Goal: Communication & Community: Answer question/provide support

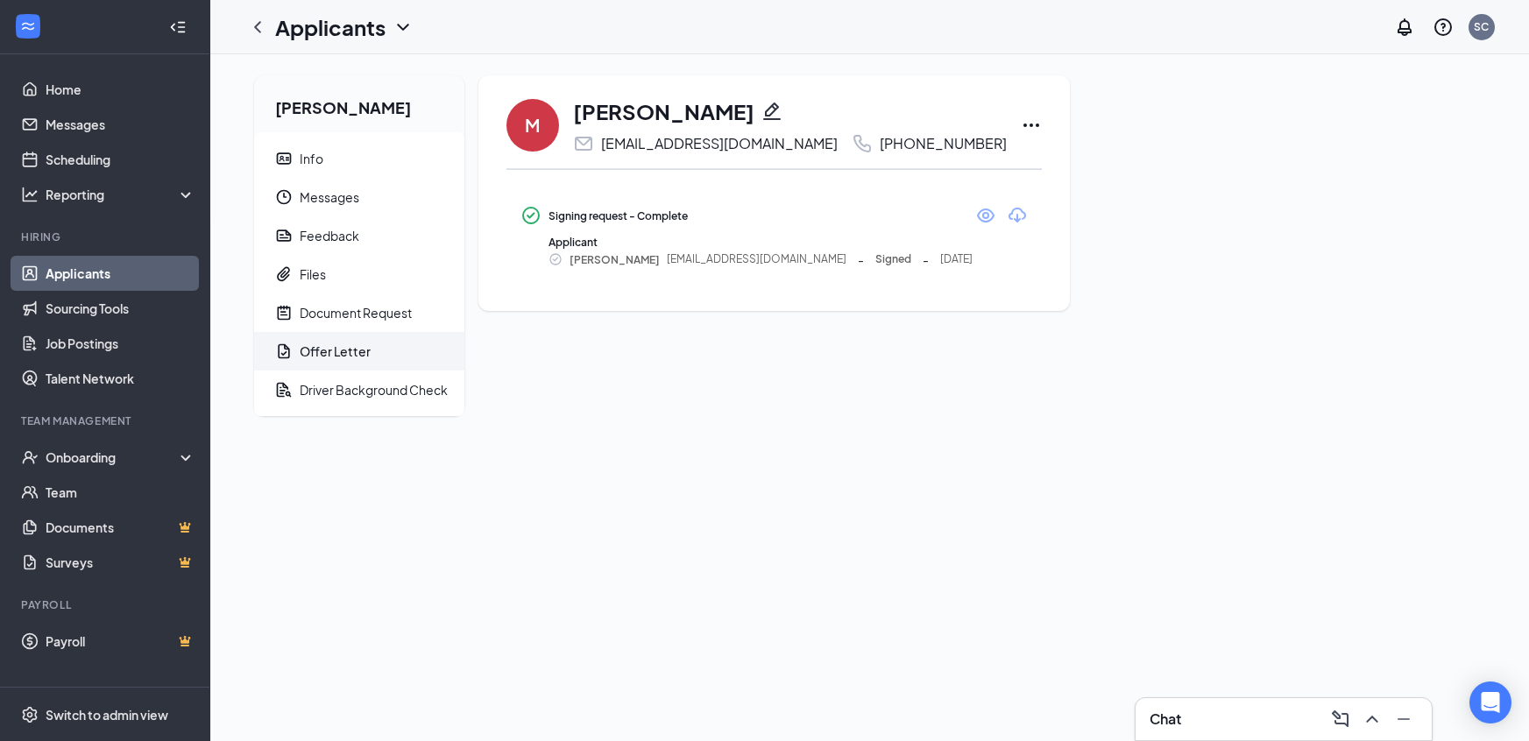
click at [103, 272] on link "Applicants" at bounding box center [121, 273] width 150 height 35
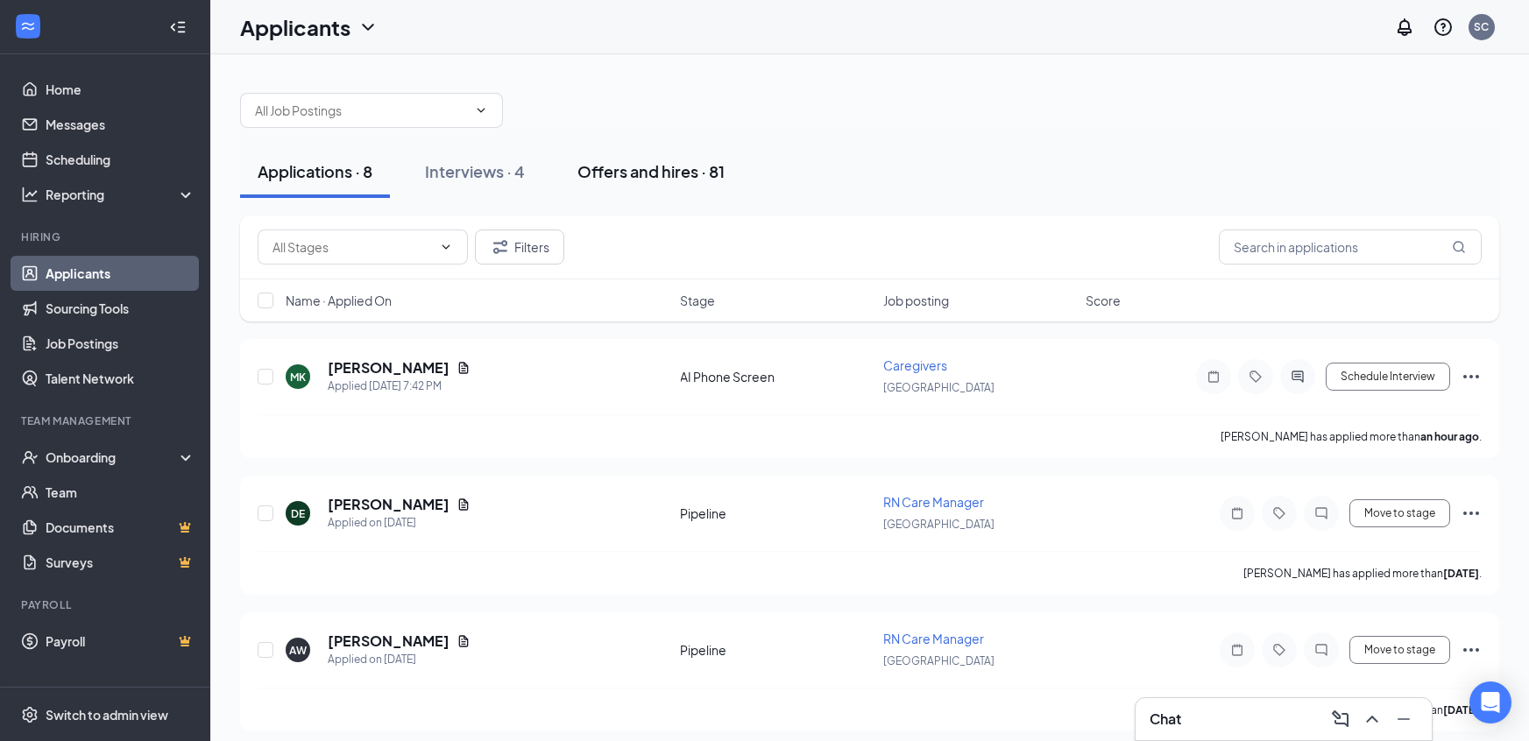
click at [634, 167] on div "Offers and hires · 81" at bounding box center [650, 171] width 147 height 22
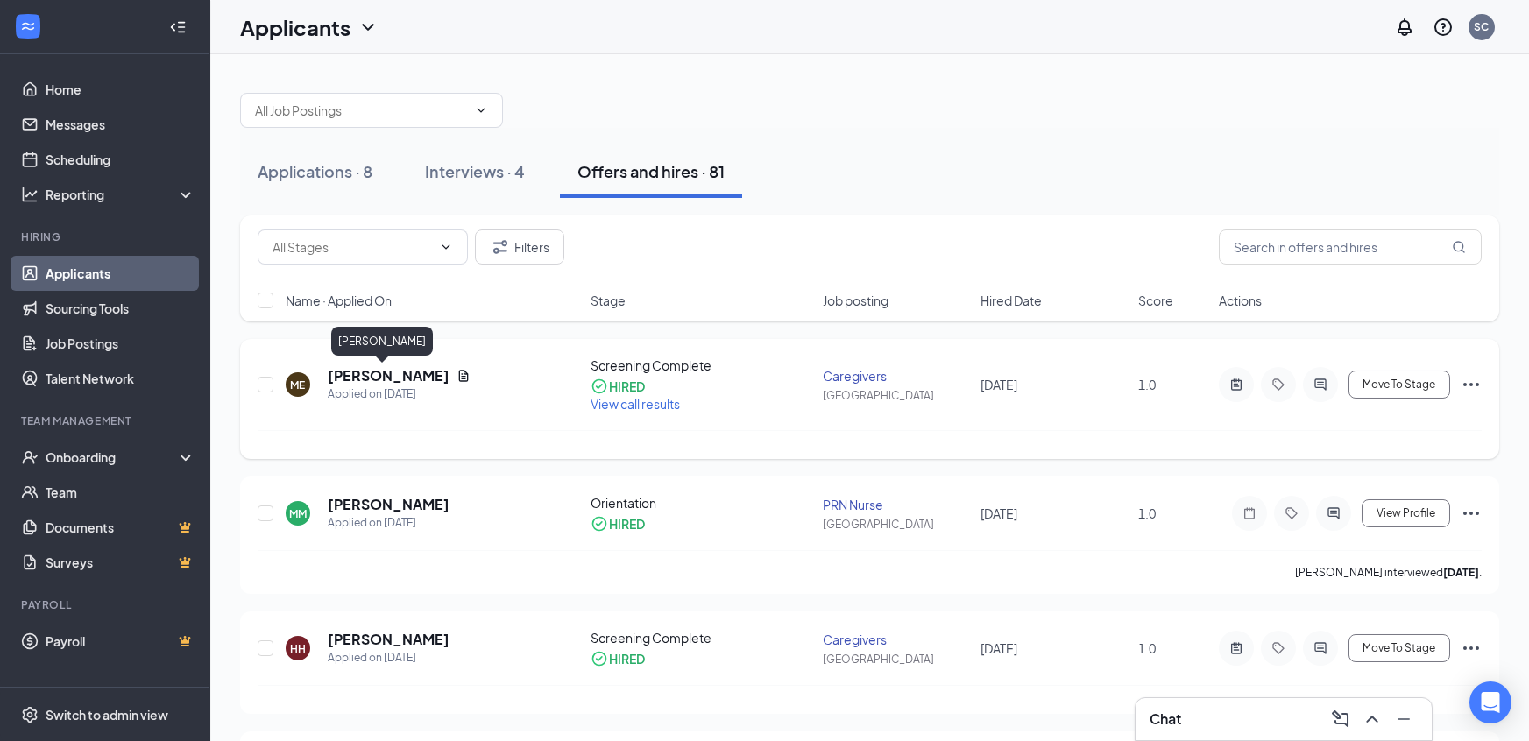
click at [379, 381] on h5 "[PERSON_NAME]" at bounding box center [389, 375] width 122 height 19
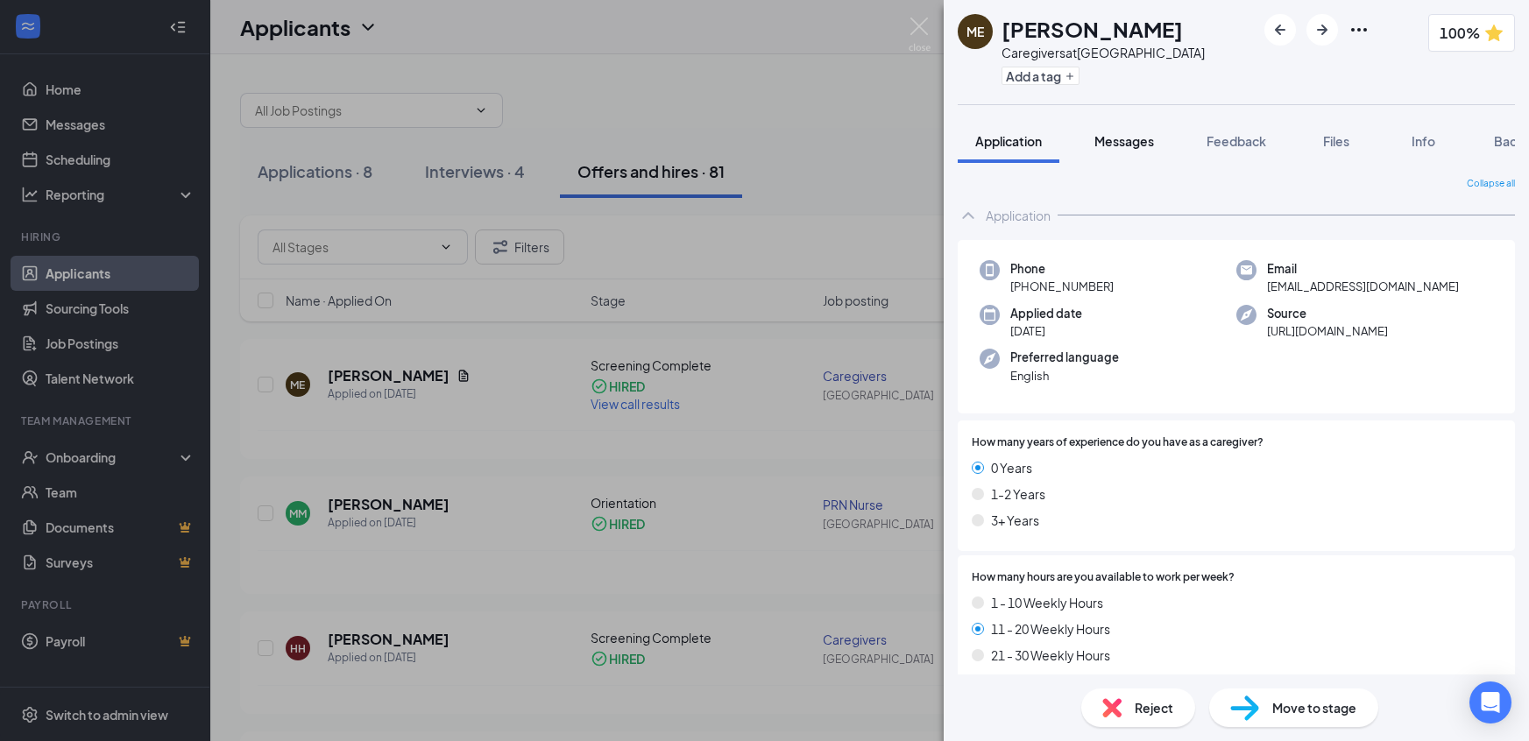
click at [1130, 145] on span "Messages" at bounding box center [1124, 141] width 60 height 16
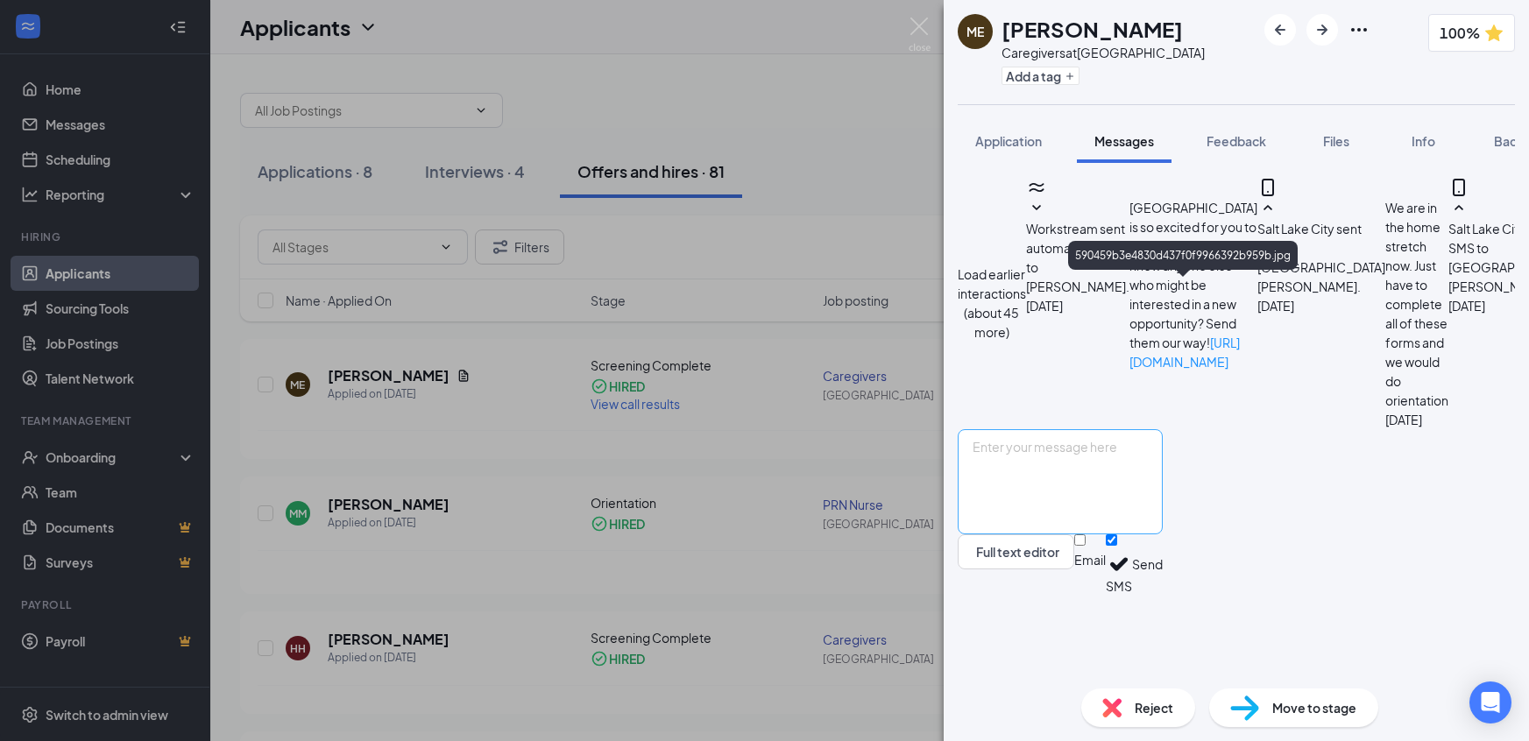
scroll to position [936, 0]
click at [1002, 529] on textarea at bounding box center [1060, 481] width 205 height 105
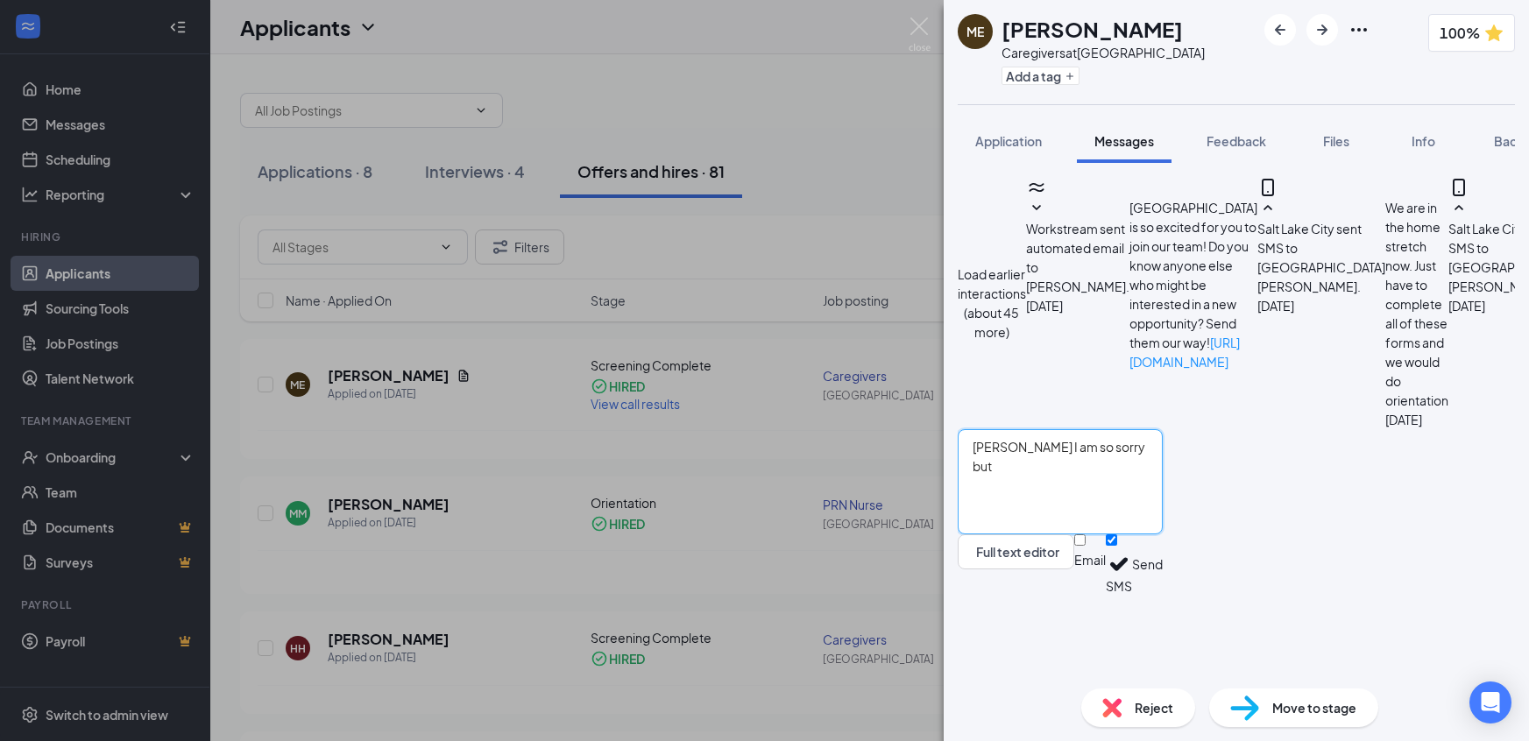
click at [1133, 527] on textarea "[PERSON_NAME] I am so sorry but" at bounding box center [1060, 481] width 205 height 105
type textarea "[PERSON_NAME] I am so sorry but I have had a family emergency and can not do or…"
click at [1163, 595] on button "Send" at bounding box center [1147, 565] width 31 height 60
